Goal: Task Accomplishment & Management: Use online tool/utility

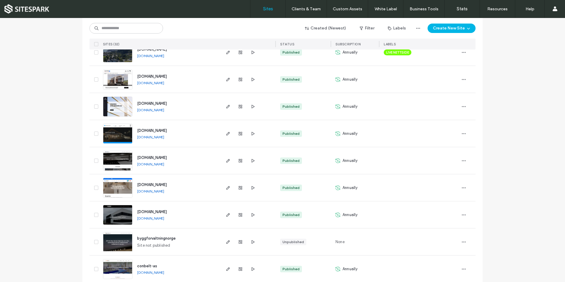
scroll to position [707, 0]
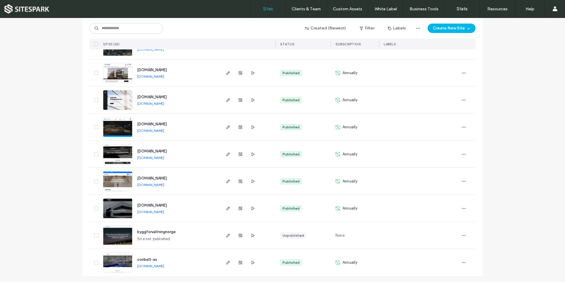
click at [116, 181] on img at bounding box center [117, 192] width 29 height 40
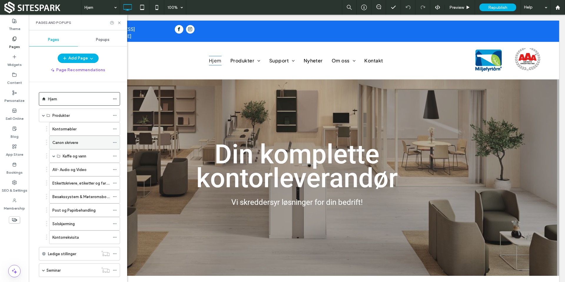
click at [115, 141] on icon at bounding box center [115, 142] width 4 height 4
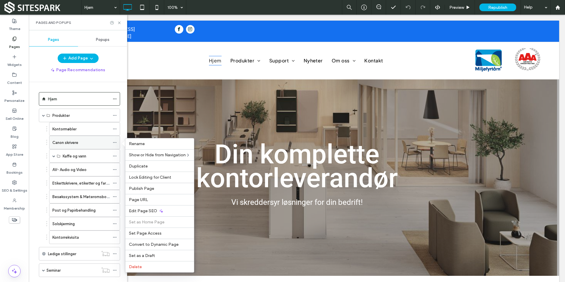
click at [89, 142] on div "Canon skrivere" at bounding box center [80, 143] width 57 height 6
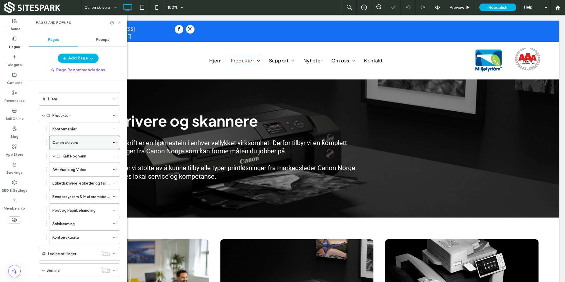
click at [115, 142] on use at bounding box center [114, 142] width 3 height 1
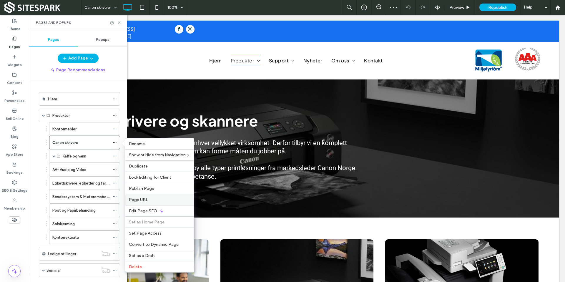
click at [163, 200] on label "Page URL" at bounding box center [160, 199] width 62 height 5
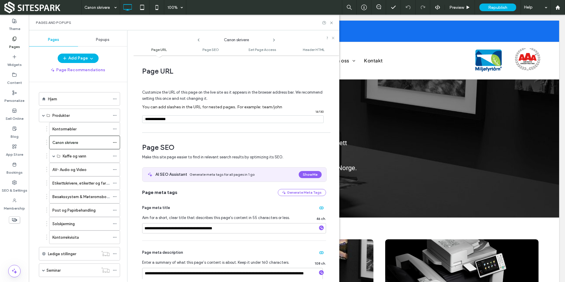
click at [170, 120] on input "notEmpty" at bounding box center [233, 119] width 182 height 8
type input "**********"
click at [209, 150] on span "Page SEO" at bounding box center [234, 147] width 184 height 9
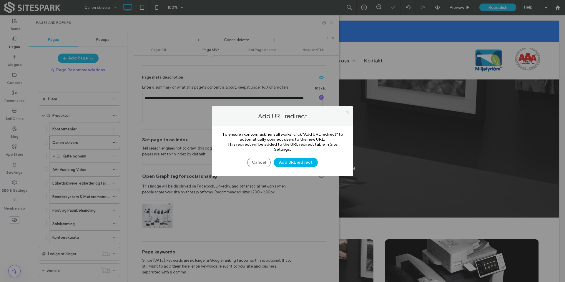
scroll to position [177, 0]
click at [296, 164] on button "Add URL redirect" at bounding box center [296, 162] width 44 height 9
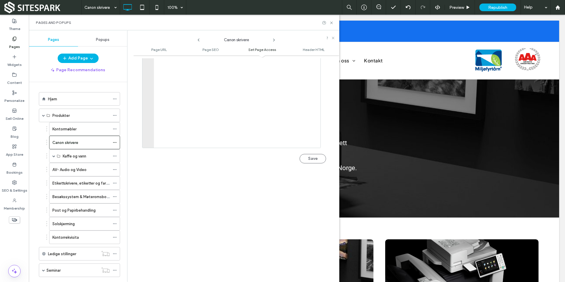
scroll to position [618, 0]
click at [304, 155] on button "Save" at bounding box center [313, 152] width 26 height 9
click at [331, 22] on icon at bounding box center [331, 23] width 4 height 4
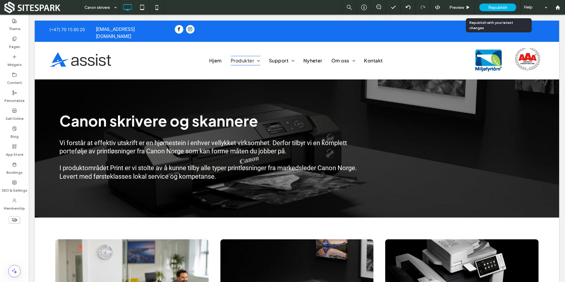
click at [495, 8] on span "Republish" at bounding box center [497, 7] width 19 height 5
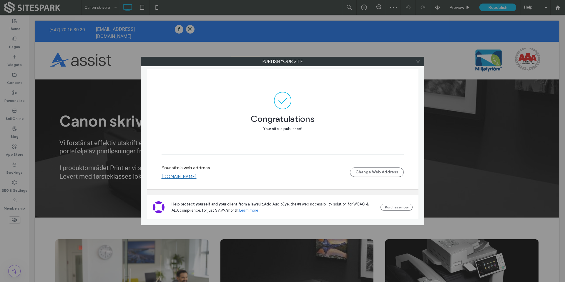
click at [418, 62] on icon at bounding box center [418, 61] width 4 height 4
